Goal: Task Accomplishment & Management: Use online tool/utility

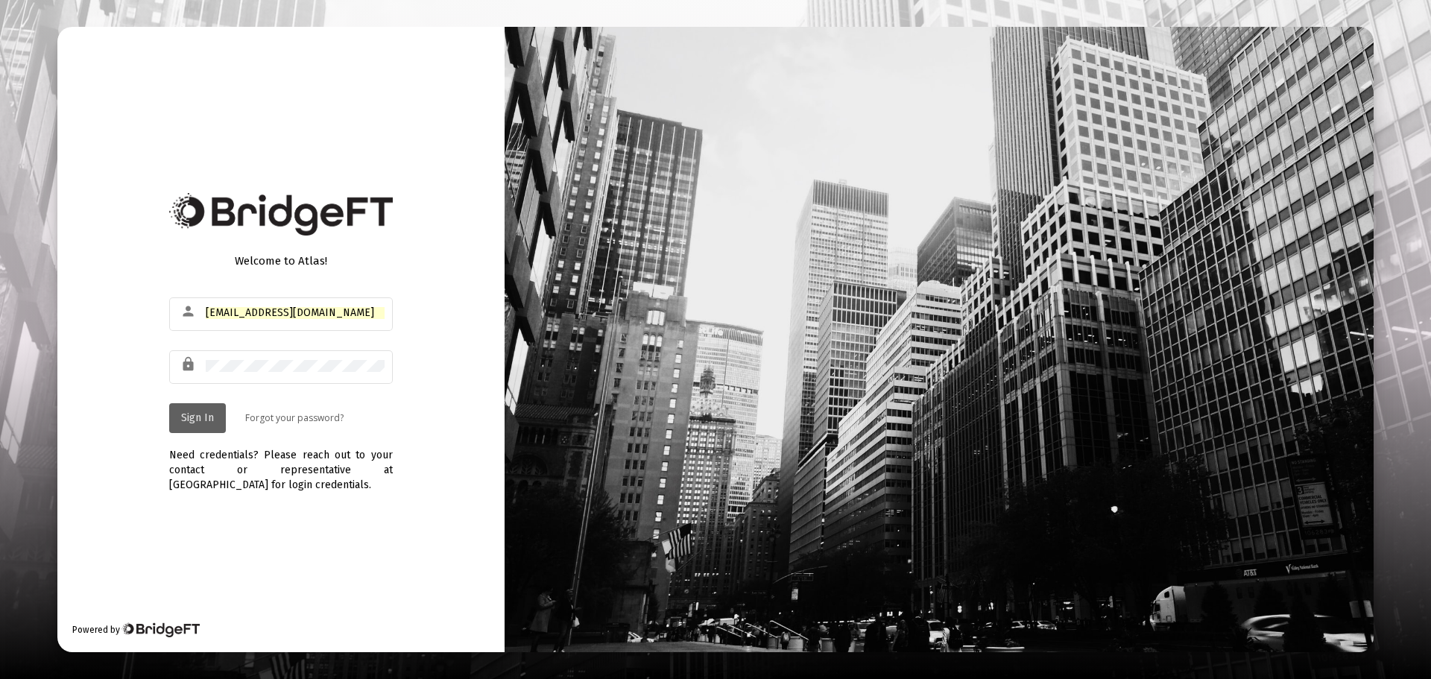
click at [180, 428] on button "Sign In" at bounding box center [197, 418] width 57 height 30
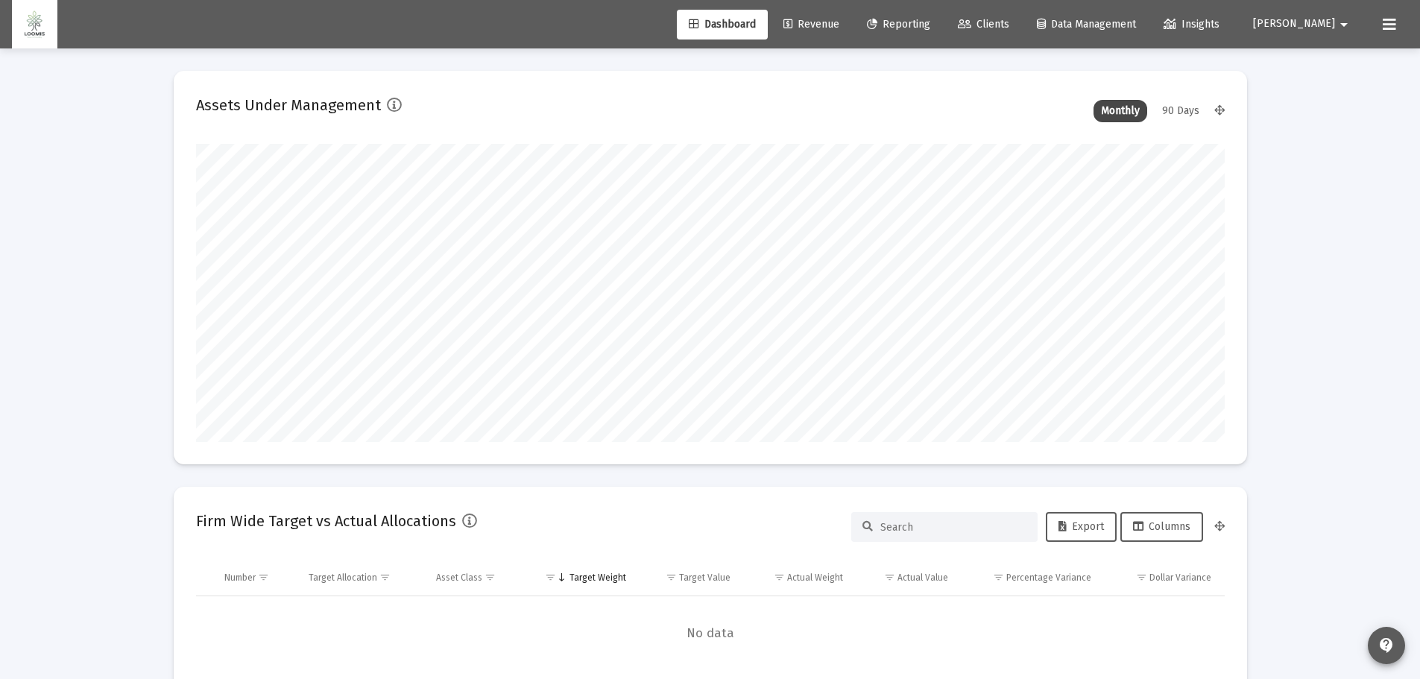
scroll to position [298, 554]
type input "[DATE]"
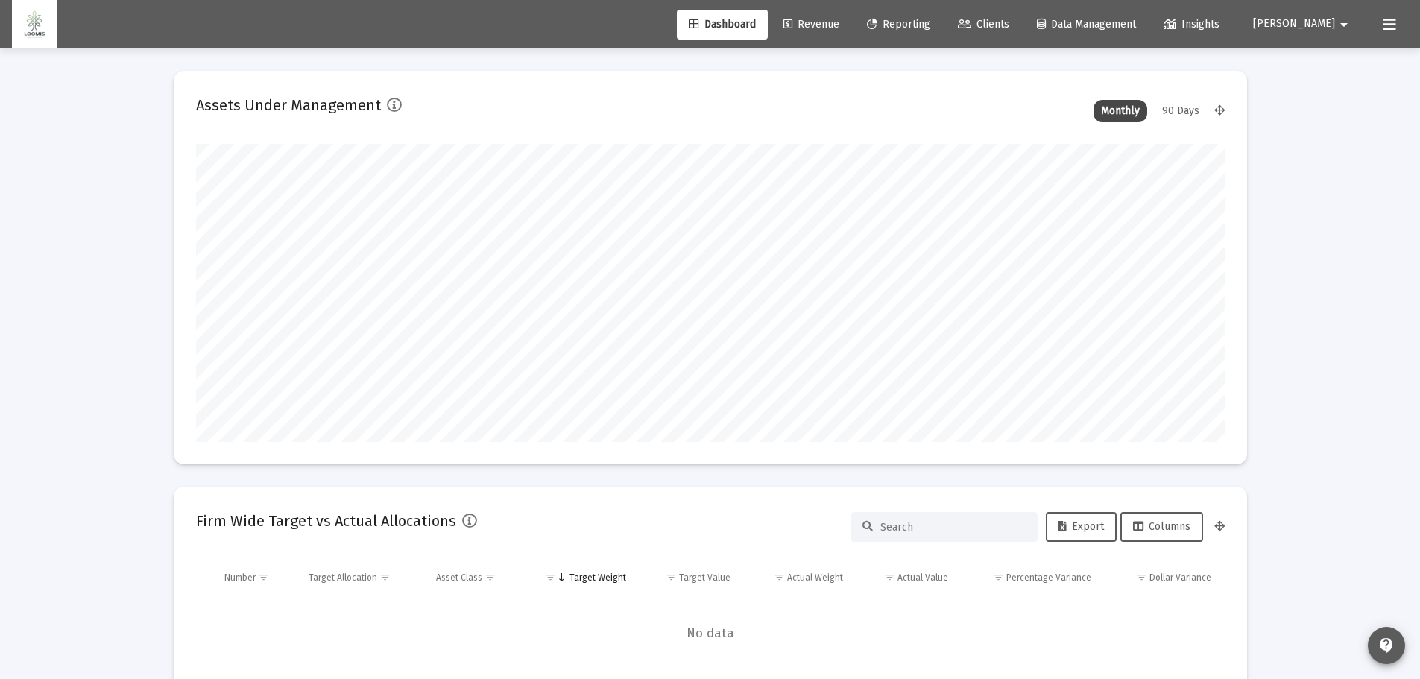
click at [930, 29] on span "Reporting" at bounding box center [898, 24] width 63 height 13
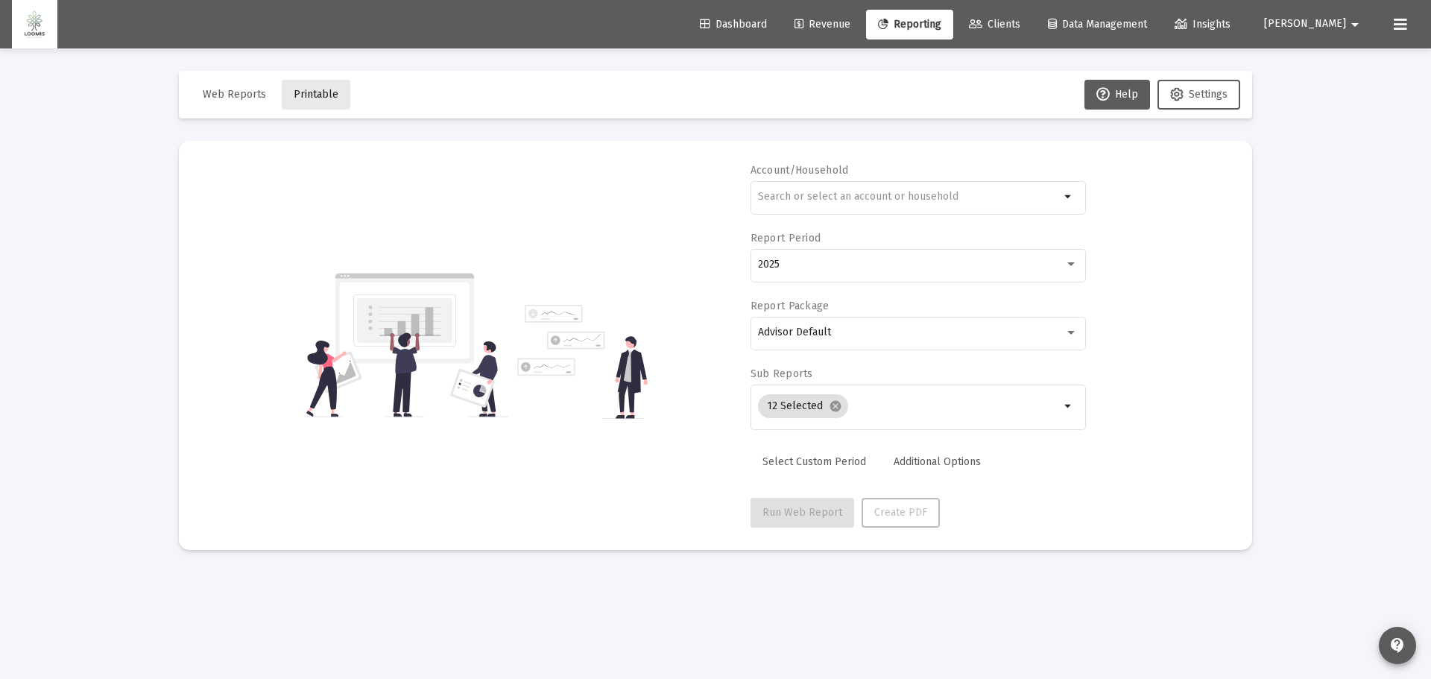
click at [296, 82] on button "Printable" at bounding box center [316, 95] width 69 height 30
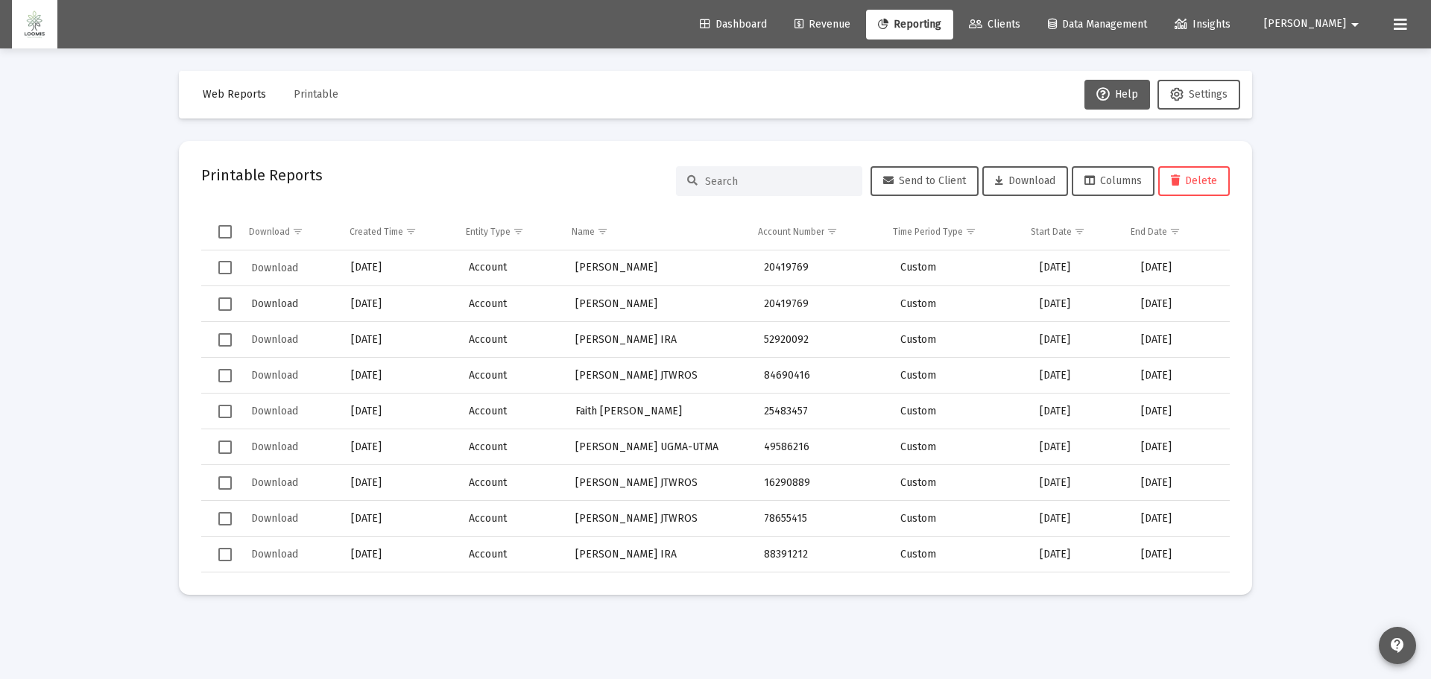
click at [258, 301] on span "Download" at bounding box center [274, 303] width 47 height 13
click at [851, 21] on span "Revenue" at bounding box center [823, 24] width 56 height 13
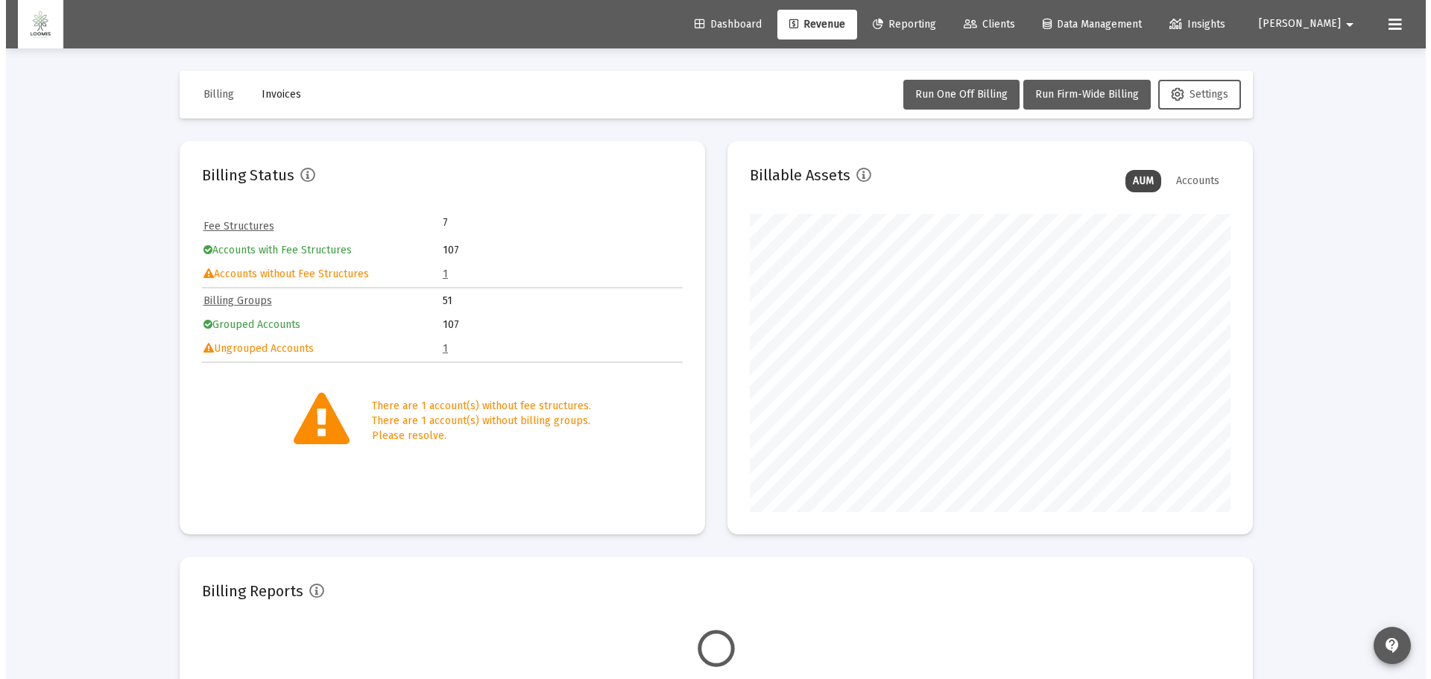
scroll to position [298, 481]
click at [930, 28] on span "Reporting" at bounding box center [898, 24] width 63 height 13
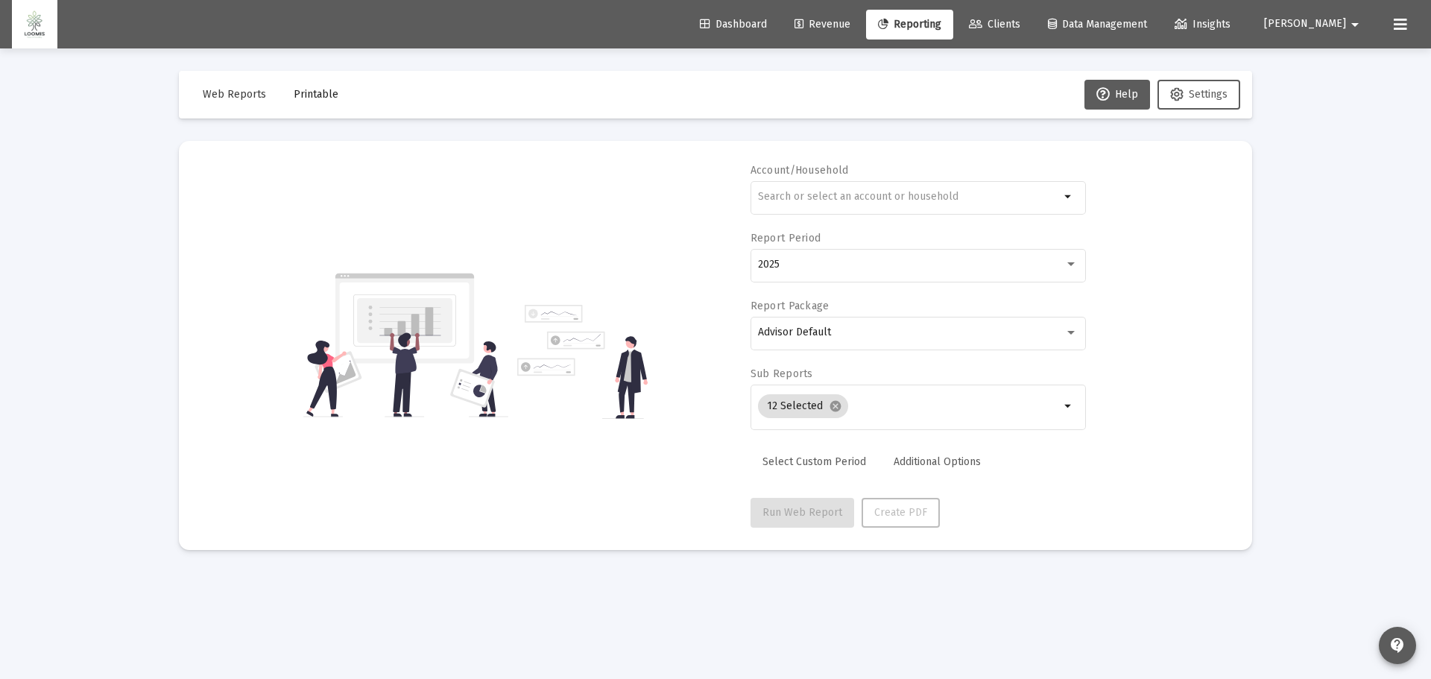
click at [221, 98] on span "Web Reports" at bounding box center [234, 94] width 63 height 13
click at [870, 202] on div at bounding box center [909, 196] width 302 height 37
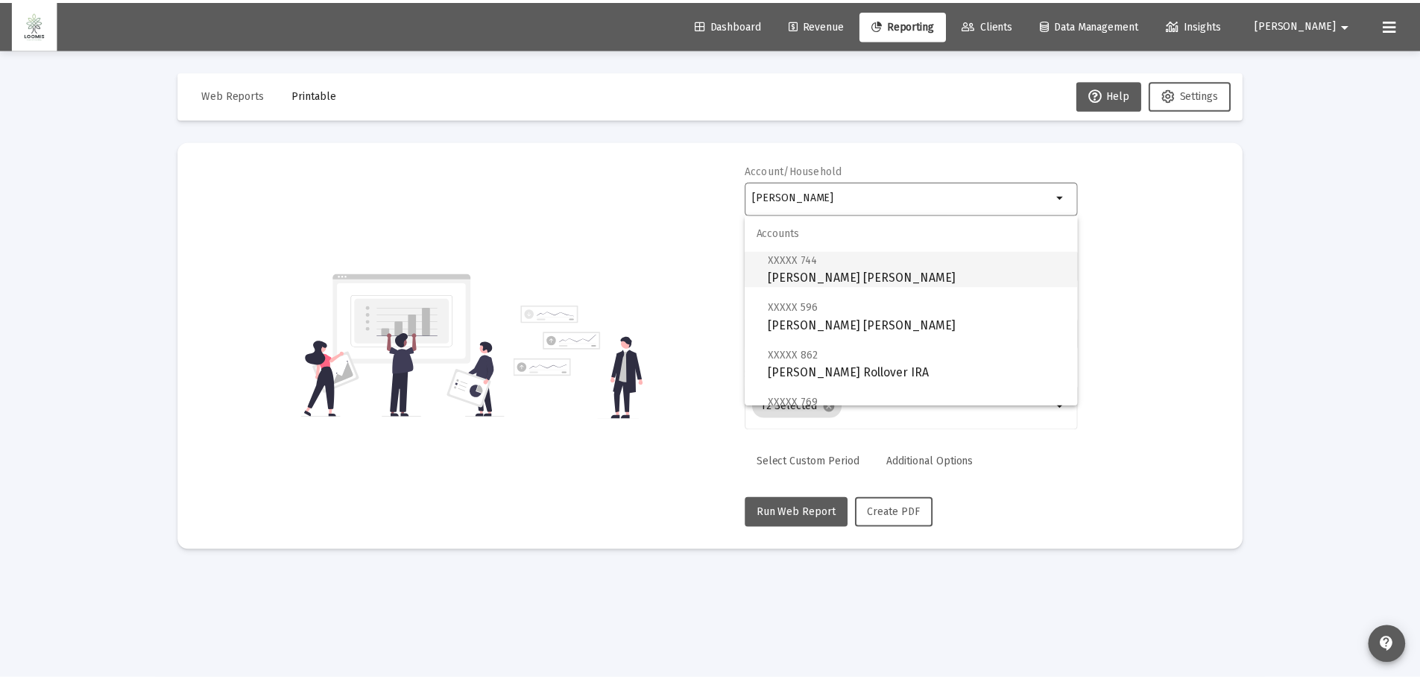
scroll to position [75, 0]
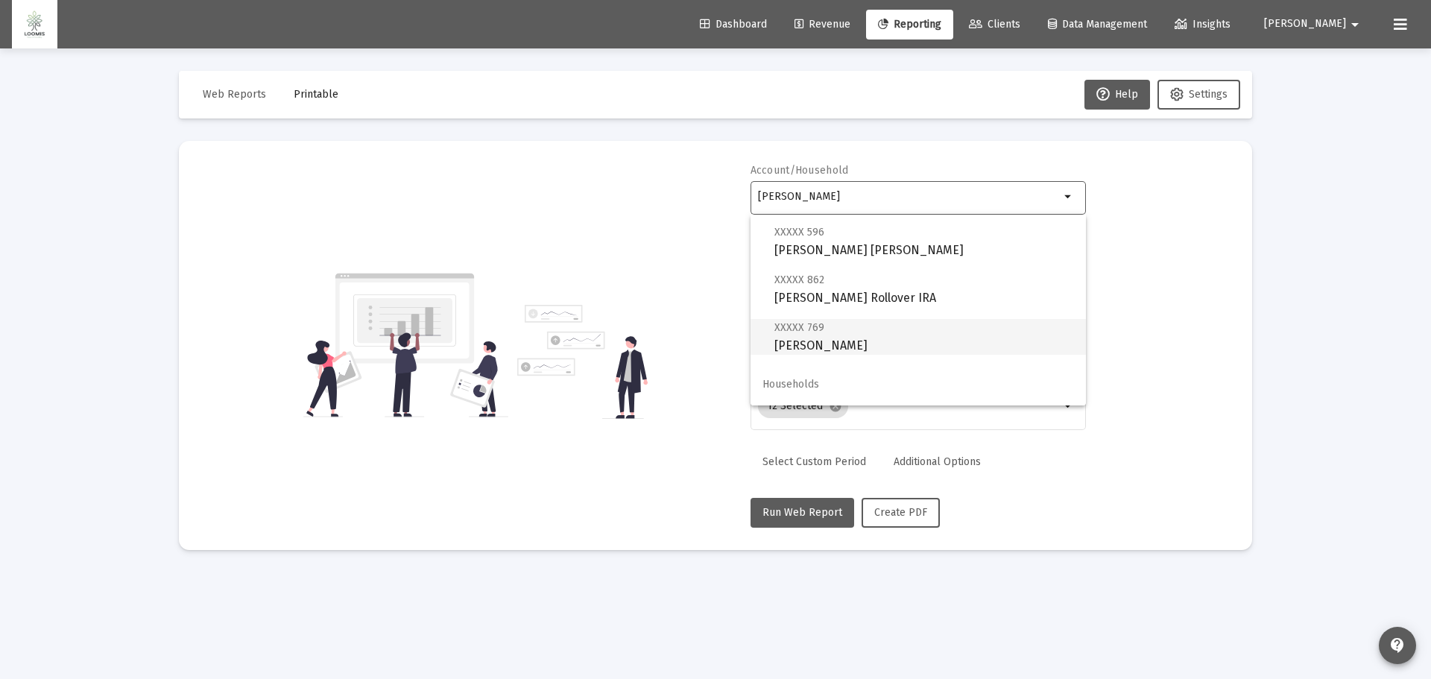
click at [898, 344] on span "XXXXX 769 [PERSON_NAME]" at bounding box center [925, 336] width 300 height 37
type input "[PERSON_NAME]"
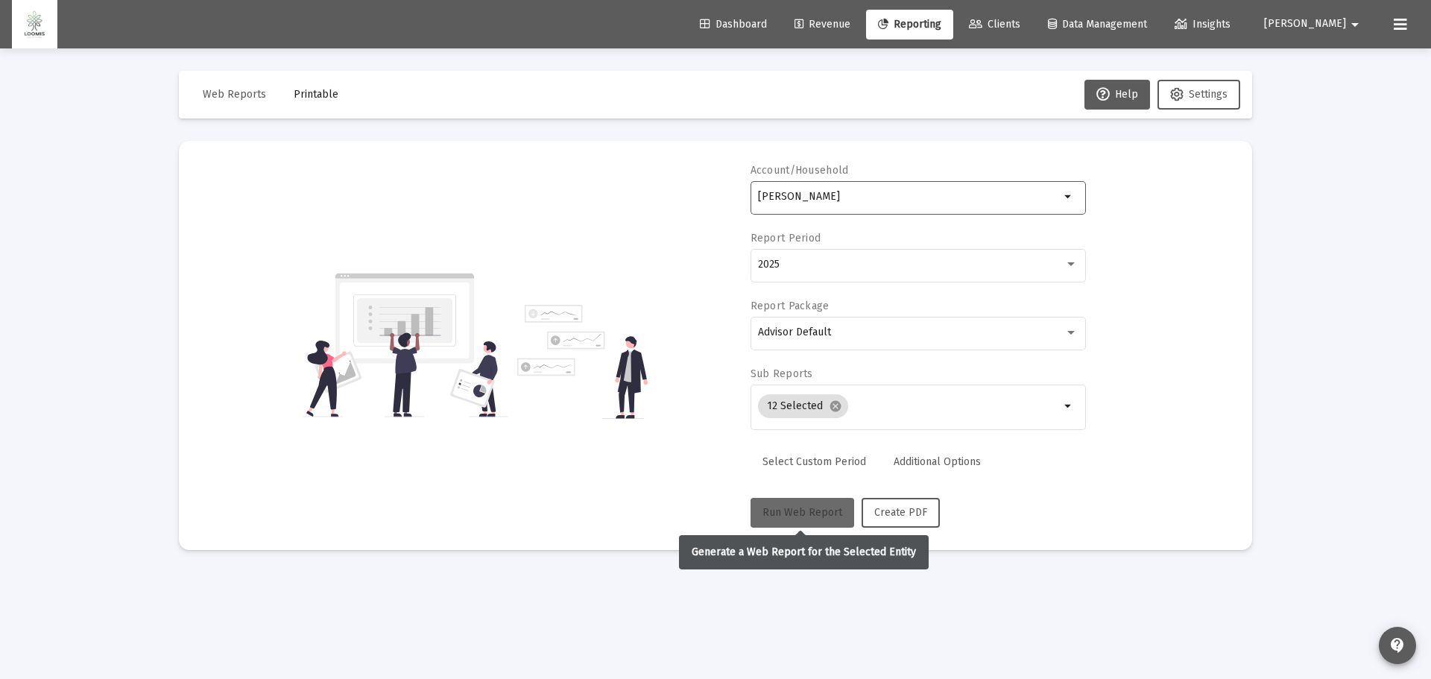
click at [793, 512] on span "Run Web Report" at bounding box center [803, 512] width 80 height 13
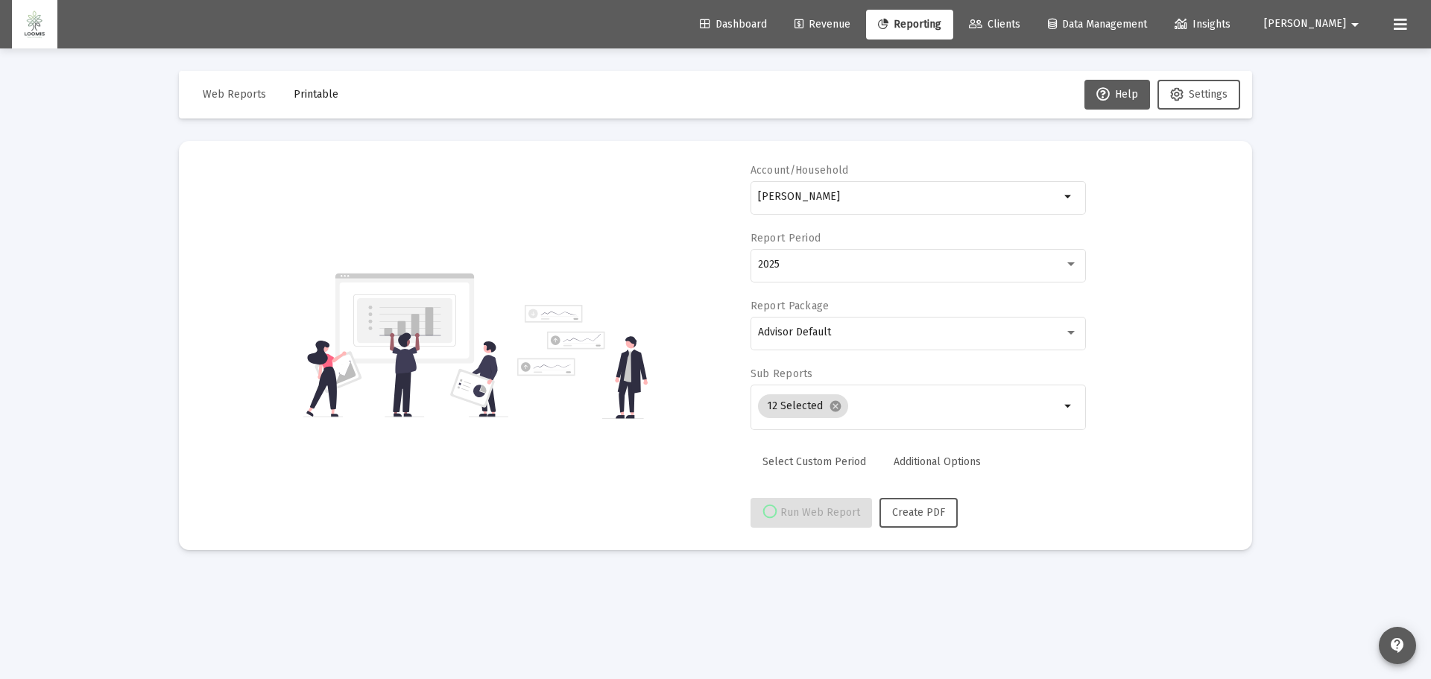
select select "View all"
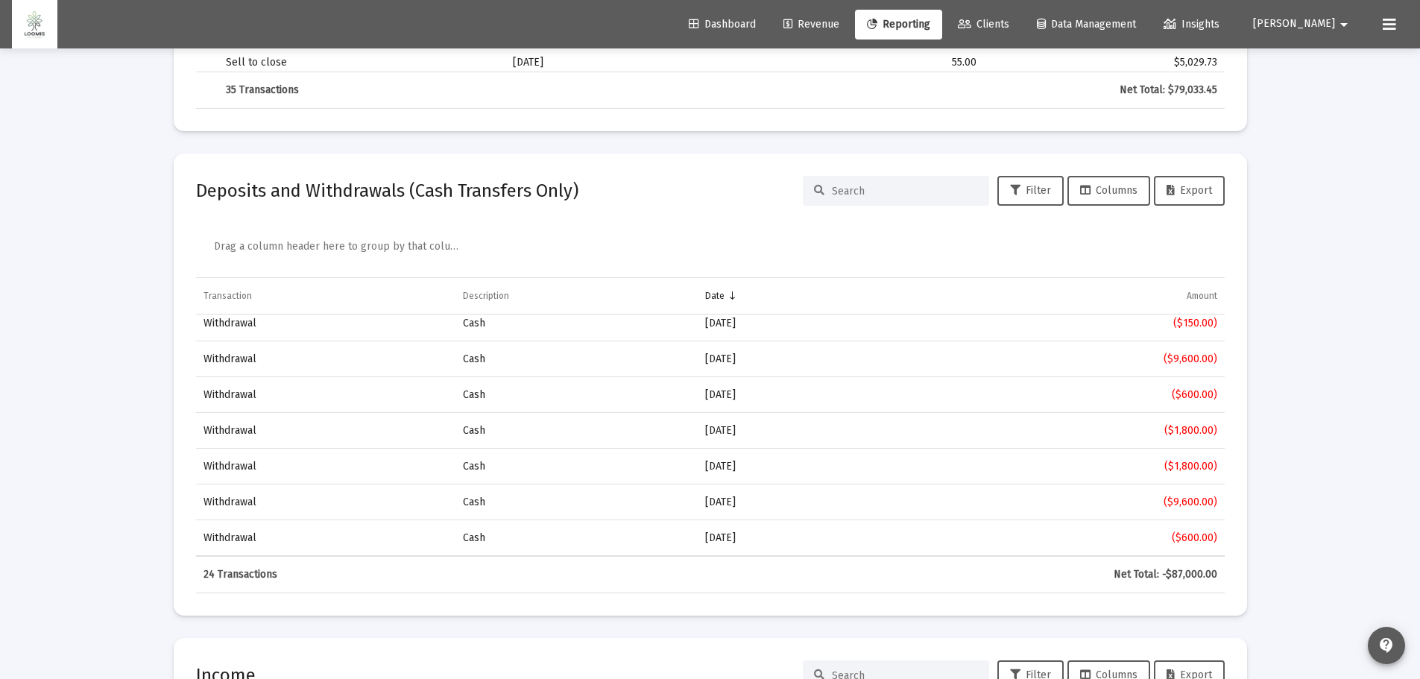
scroll to position [3578, 0]
